Goal: Navigation & Orientation: Go to known website

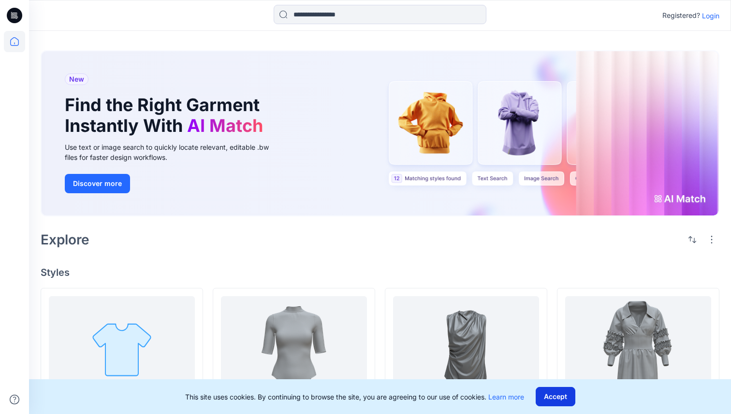
click at [553, 398] on button "Accept" at bounding box center [556, 396] width 40 height 19
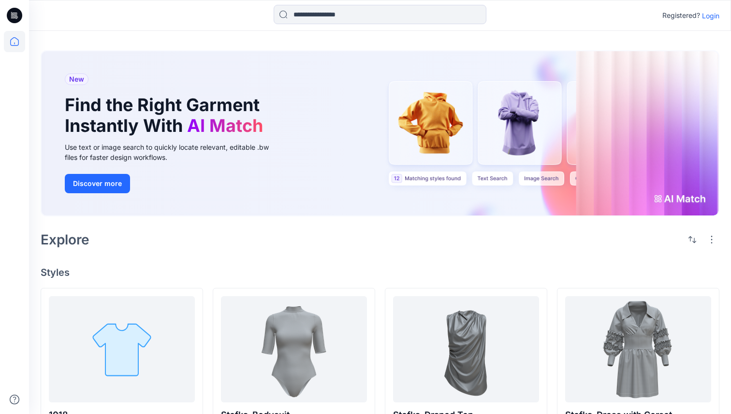
click at [711, 15] on p "Login" at bounding box center [710, 16] width 17 height 10
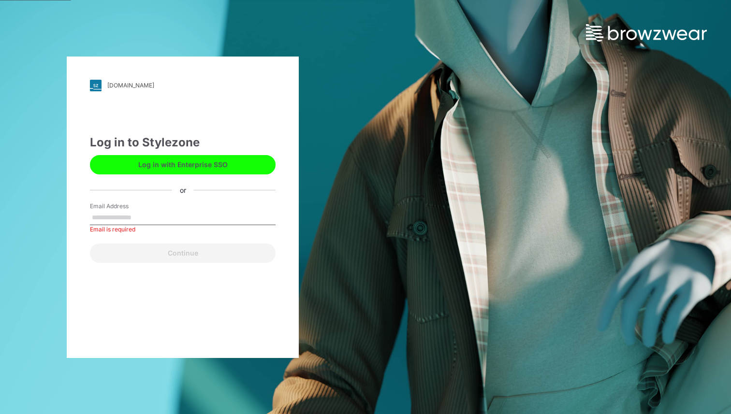
click at [143, 163] on button "Log in with Enterprise SSO" at bounding box center [183, 164] width 186 height 19
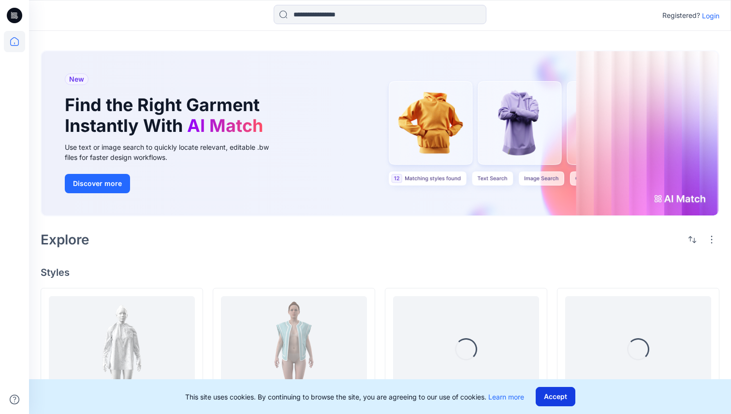
click at [555, 397] on button "Accept" at bounding box center [556, 396] width 40 height 19
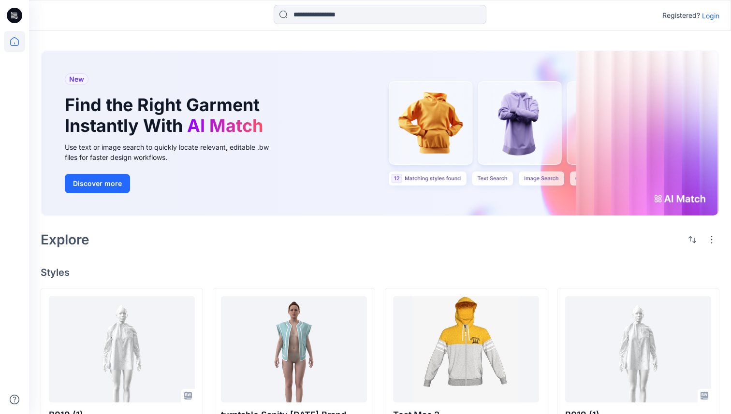
click at [710, 15] on p "Login" at bounding box center [710, 16] width 17 height 10
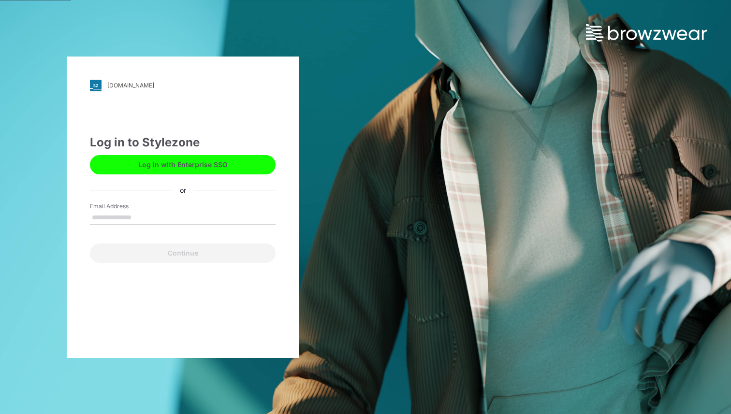
click at [170, 168] on button "Log in with Enterprise SSO" at bounding box center [183, 164] width 186 height 19
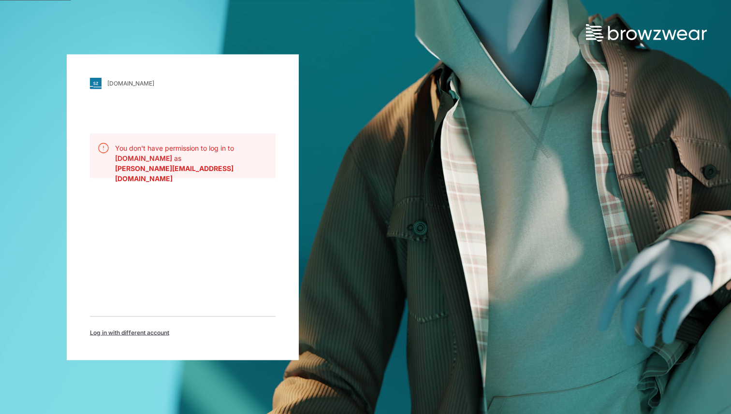
click at [127, 332] on span "Log in with different account" at bounding box center [129, 332] width 79 height 9
